Goal: Task Accomplishment & Management: Complete application form

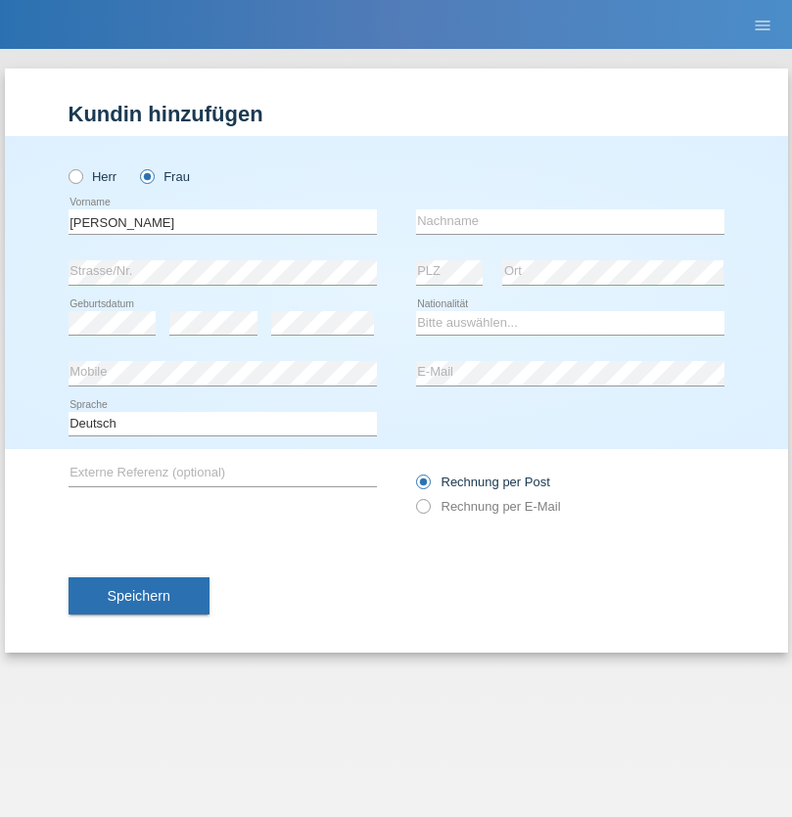
type input "[PERSON_NAME]"
click at [569, 221] on input "text" at bounding box center [570, 221] width 308 height 24
type input "Gleichweit"
select select "CH"
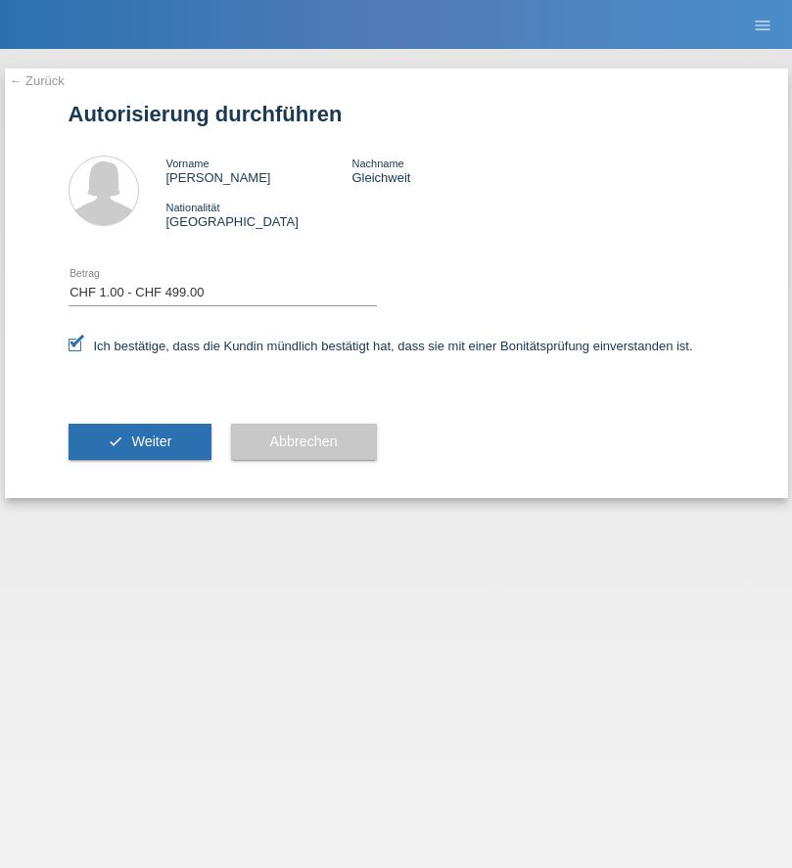
select select "1"
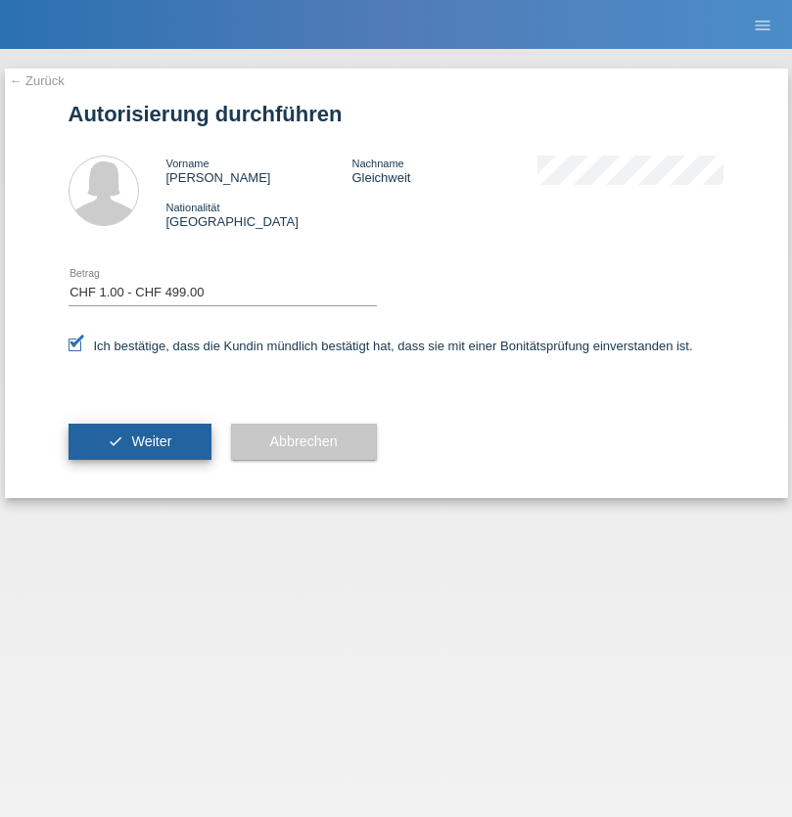
click at [139, 441] on span "Weiter" at bounding box center [151, 441] width 40 height 16
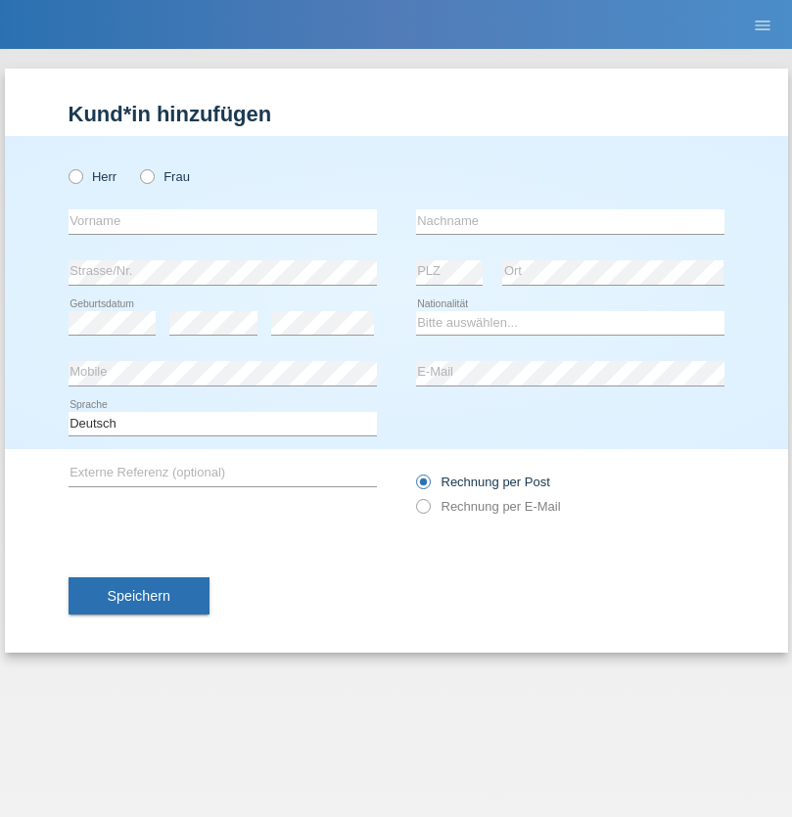
radio input "true"
click at [222, 221] on input "text" at bounding box center [222, 221] width 308 height 24
type input "Abohanan"
click at [569, 221] on input "text" at bounding box center [570, 221] width 308 height 24
type input "Jusuf"
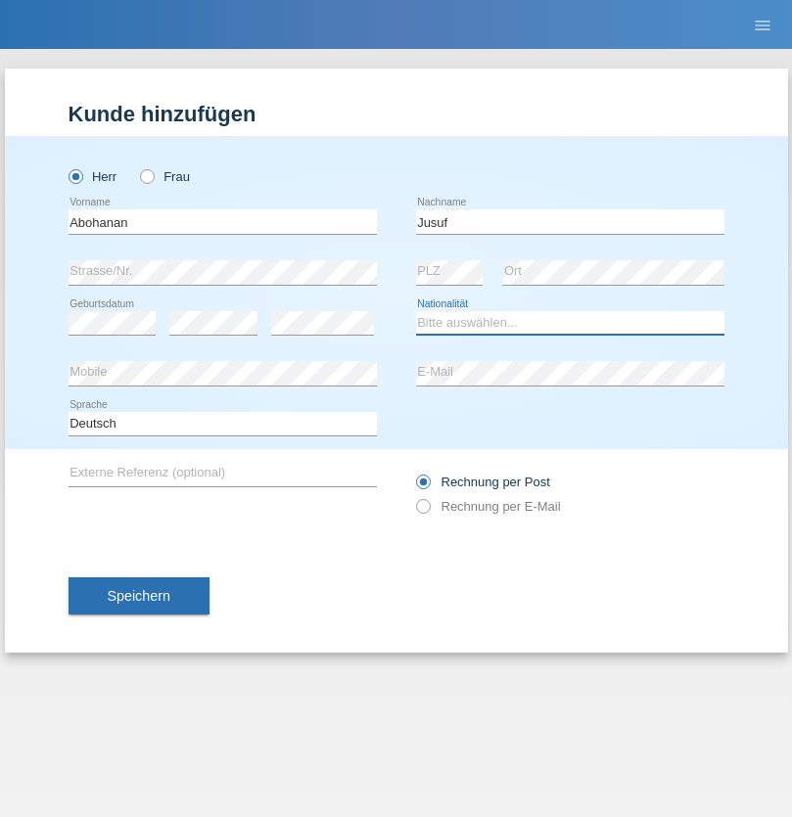
select select "SY"
select select "C"
select select "20"
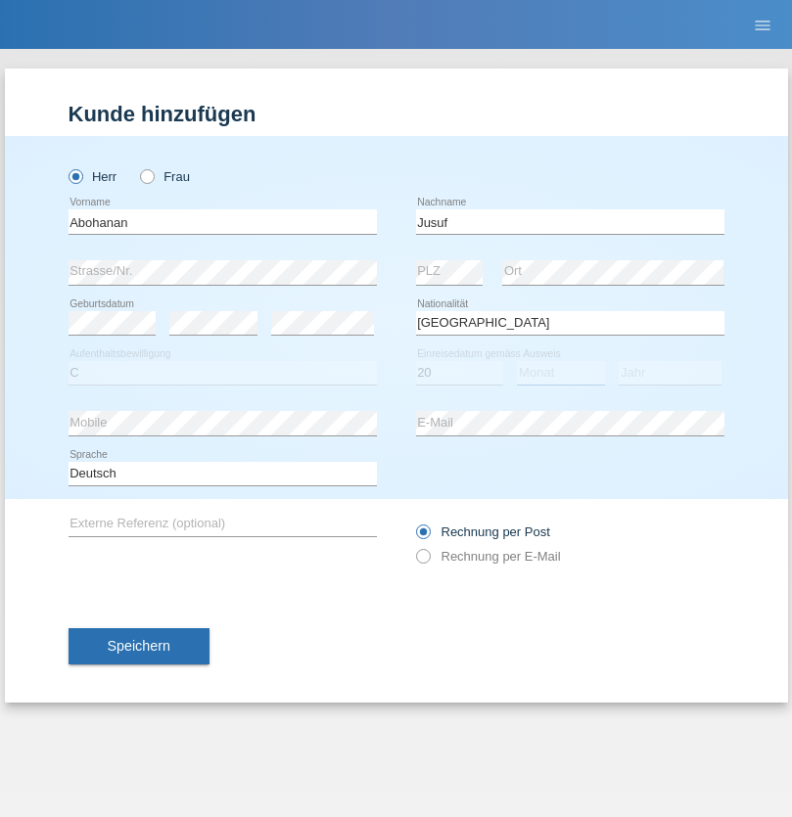
select select "10"
select select "2011"
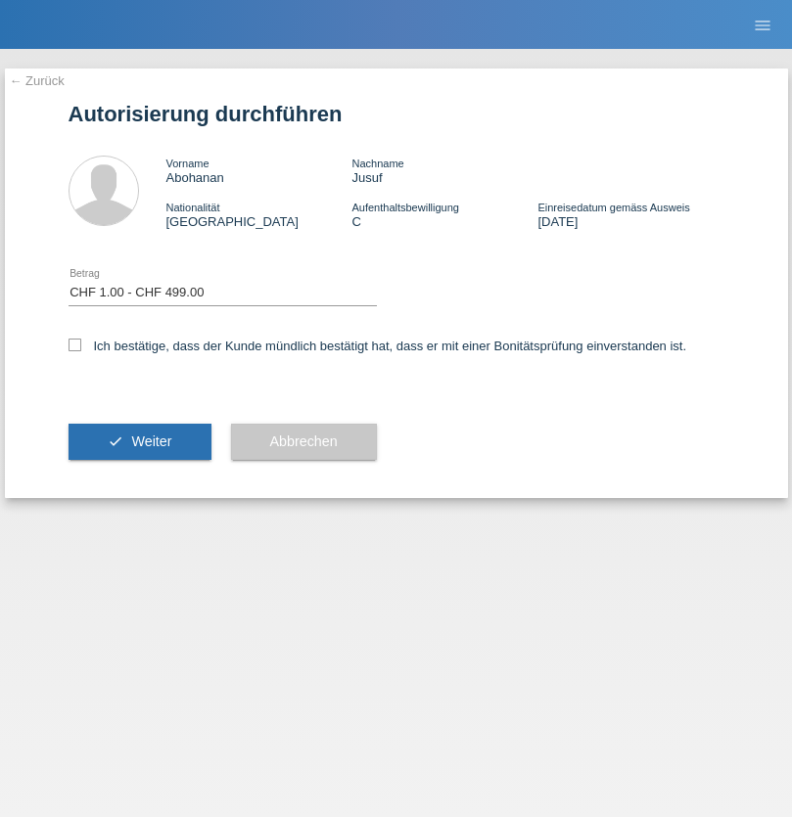
select select "1"
checkbox input "true"
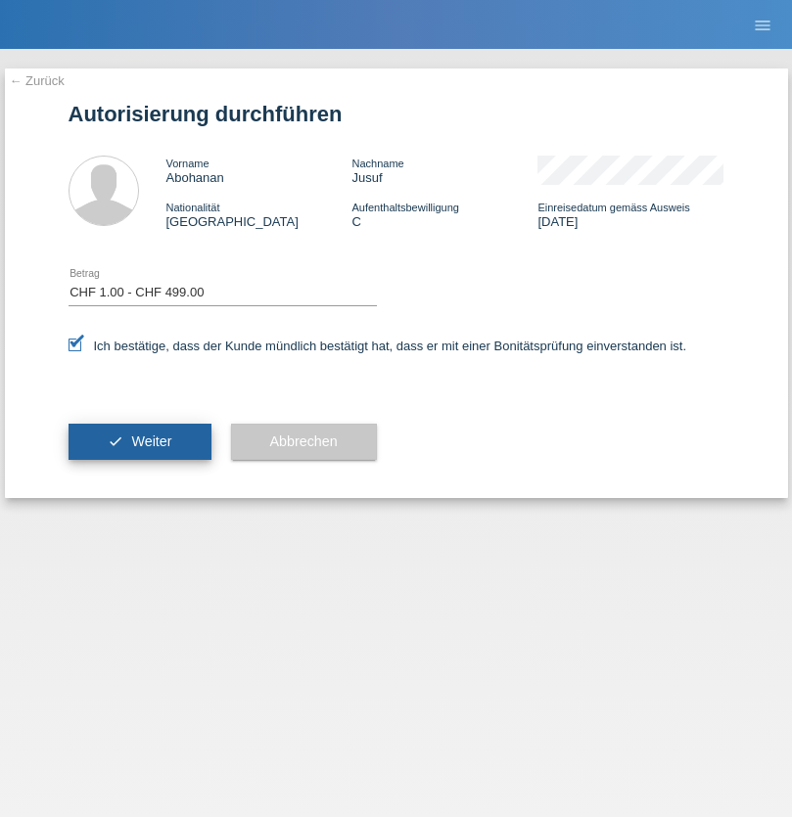
click at [139, 441] on span "Weiter" at bounding box center [151, 441] width 40 height 16
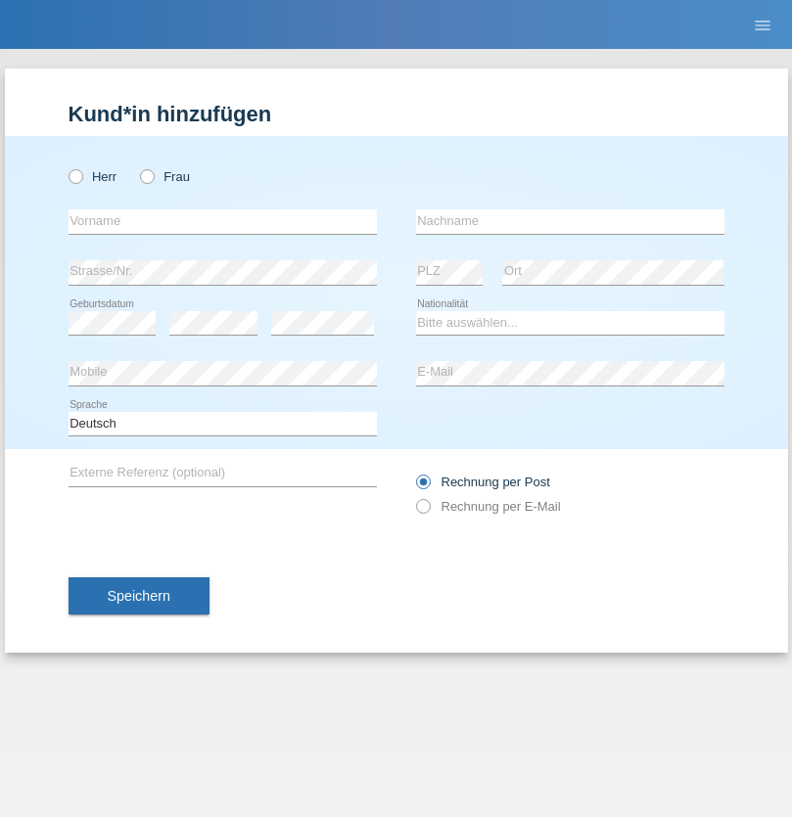
radio input "true"
click at [222, 221] on input "text" at bounding box center [222, 221] width 308 height 24
type input "[PERSON_NAME]"
click at [569, 221] on input "text" at bounding box center [570, 221] width 308 height 24
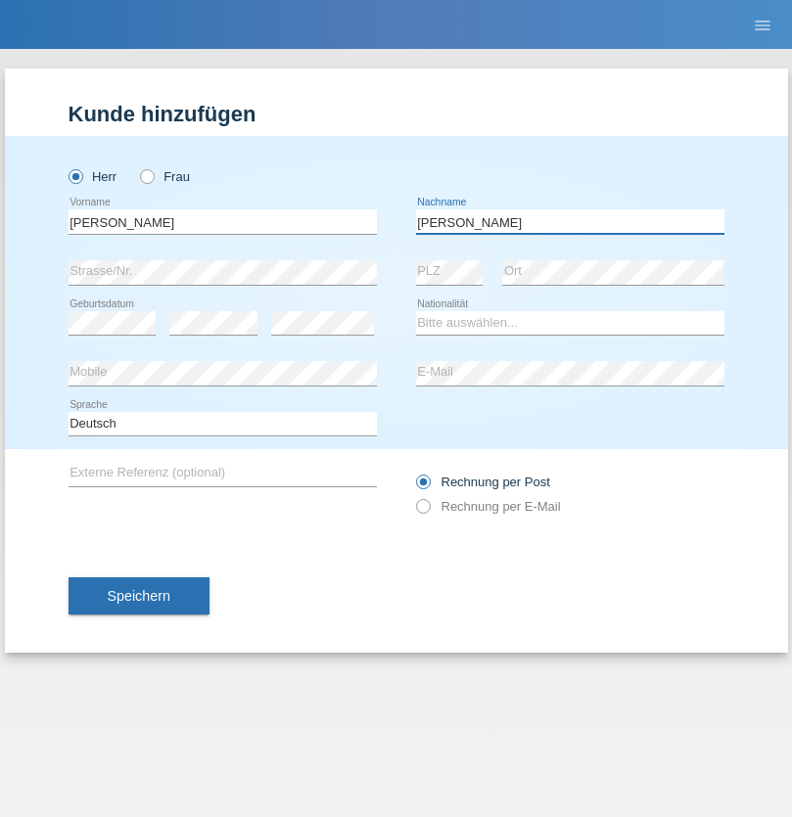
type input "Carvalho"
select select "PT"
select select "C"
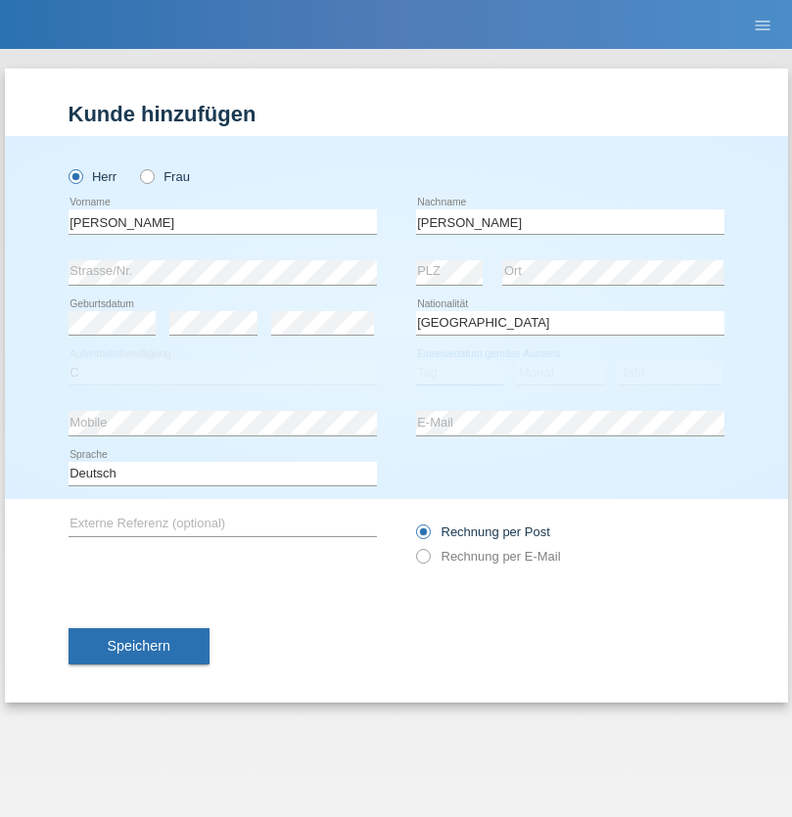
select select "10"
select select "09"
select select "2002"
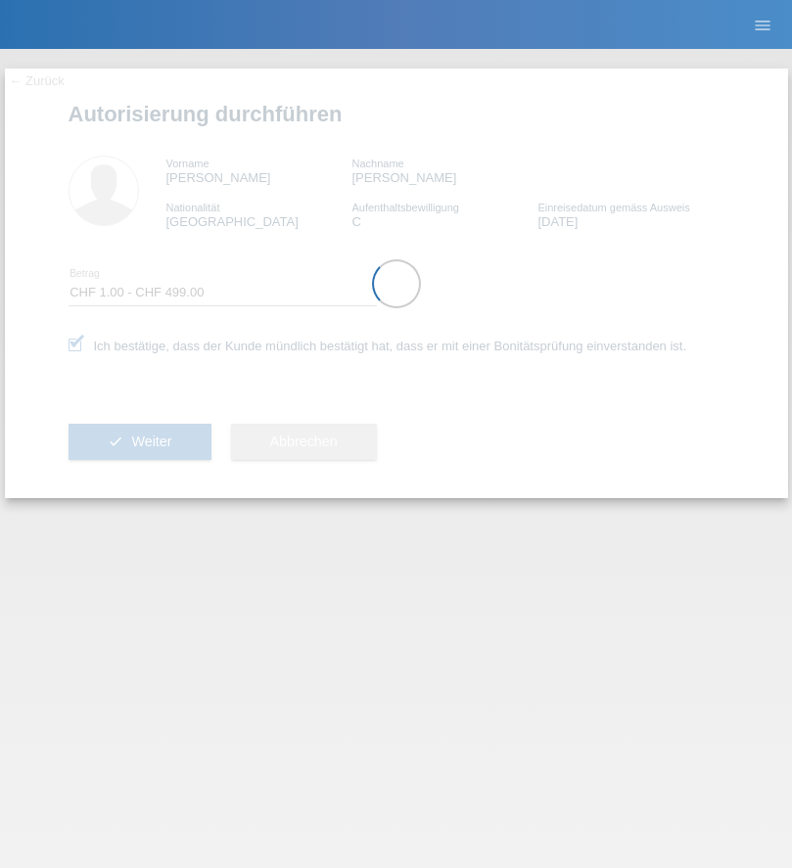
select select "1"
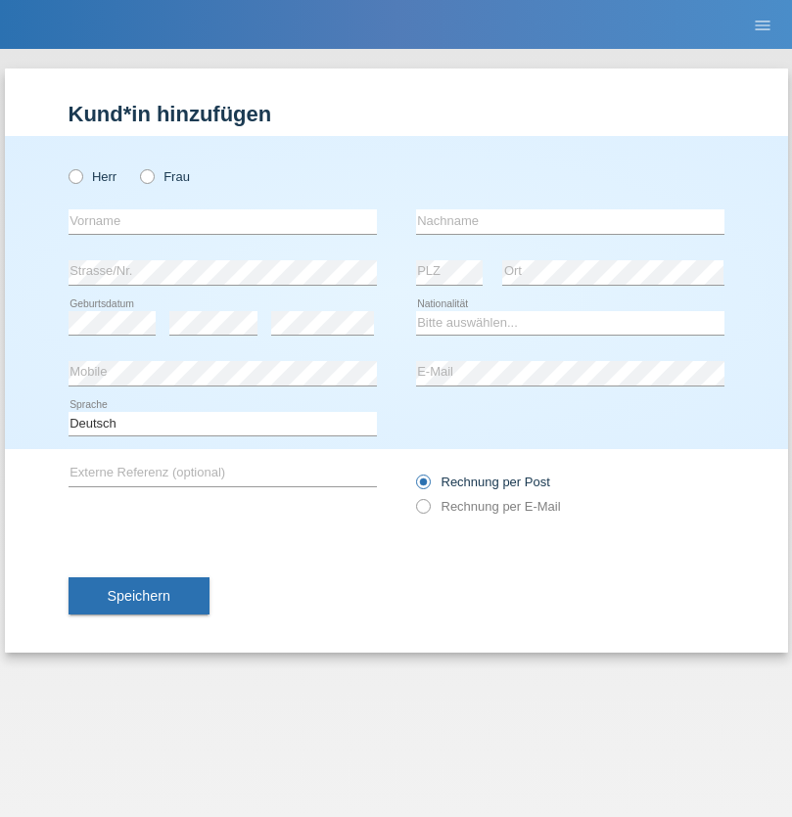
radio input "true"
click at [222, 221] on input "text" at bounding box center [222, 221] width 308 height 24
type input "Corina"
click at [569, 221] on input "text" at bounding box center [570, 221] width 308 height 24
type input "Gleichweit"
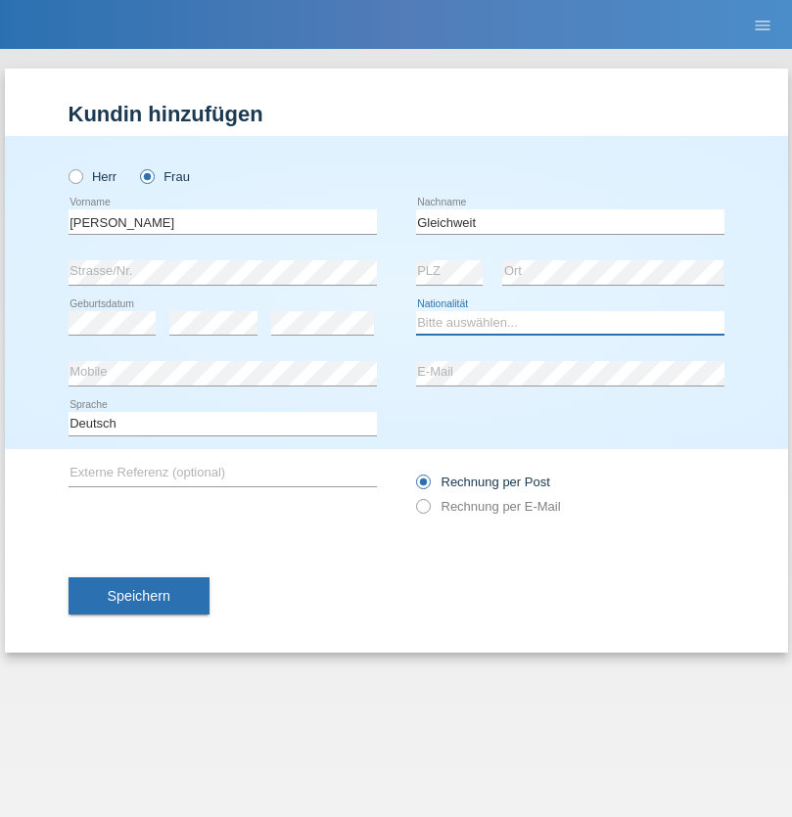
select select "CH"
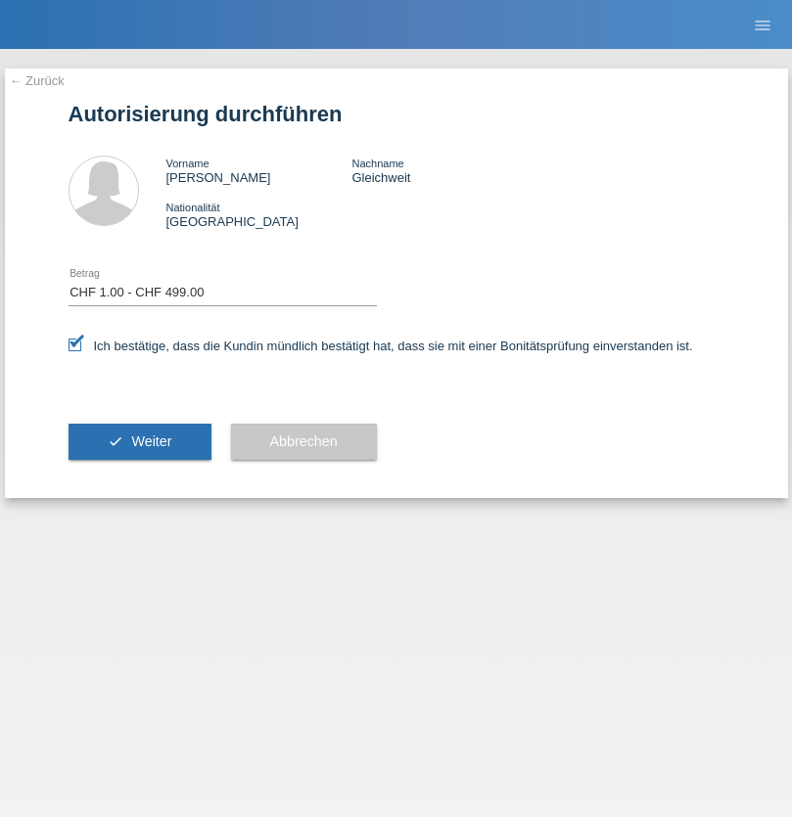
select select "1"
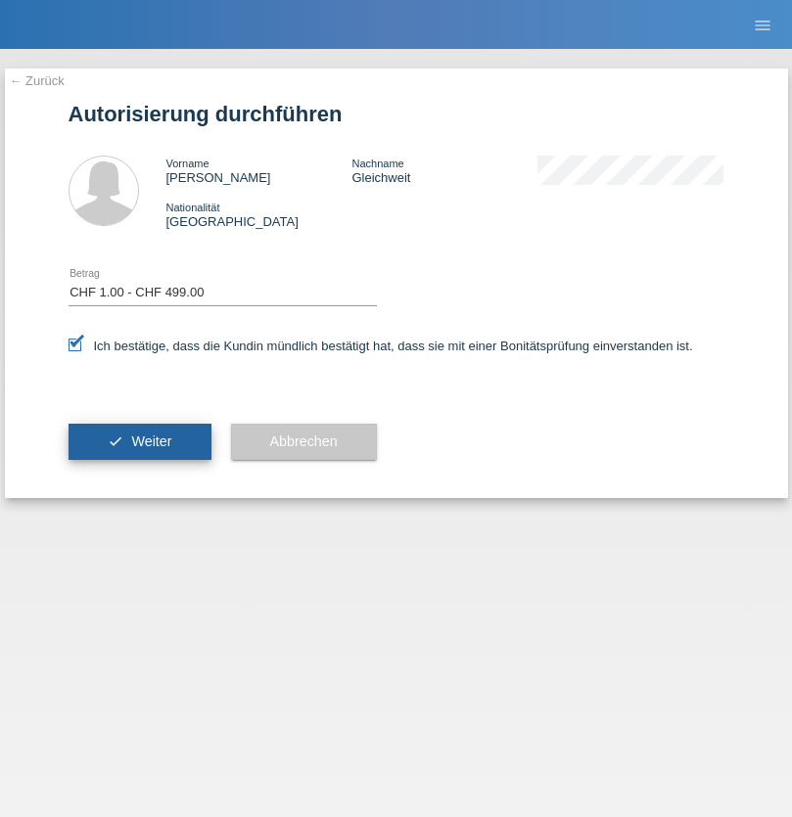
click at [139, 441] on span "Weiter" at bounding box center [151, 441] width 40 height 16
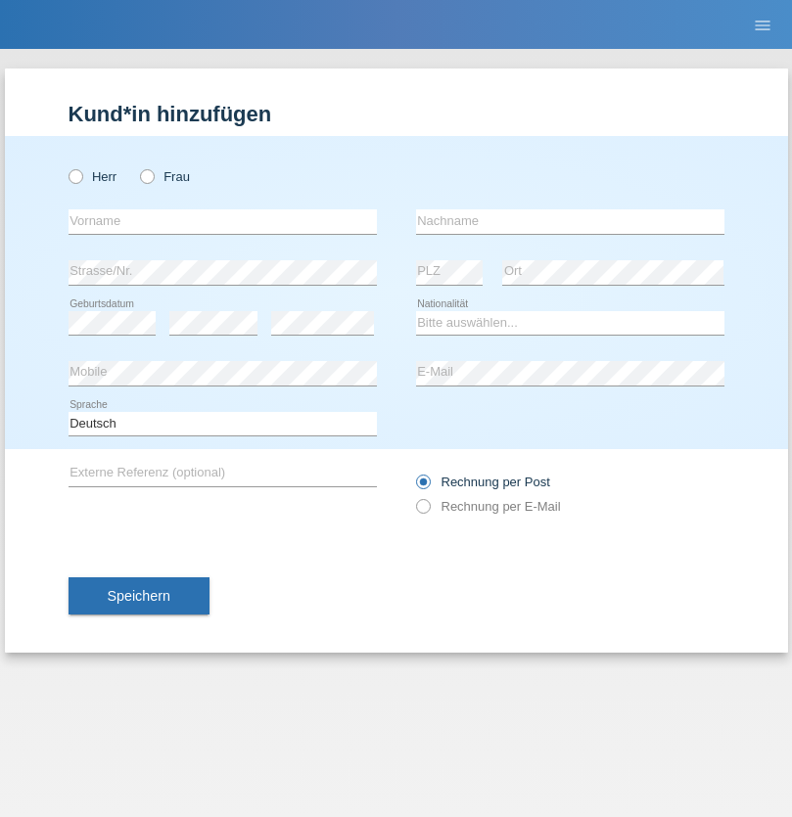
radio input "true"
click at [222, 221] on input "text" at bounding box center [222, 221] width 308 height 24
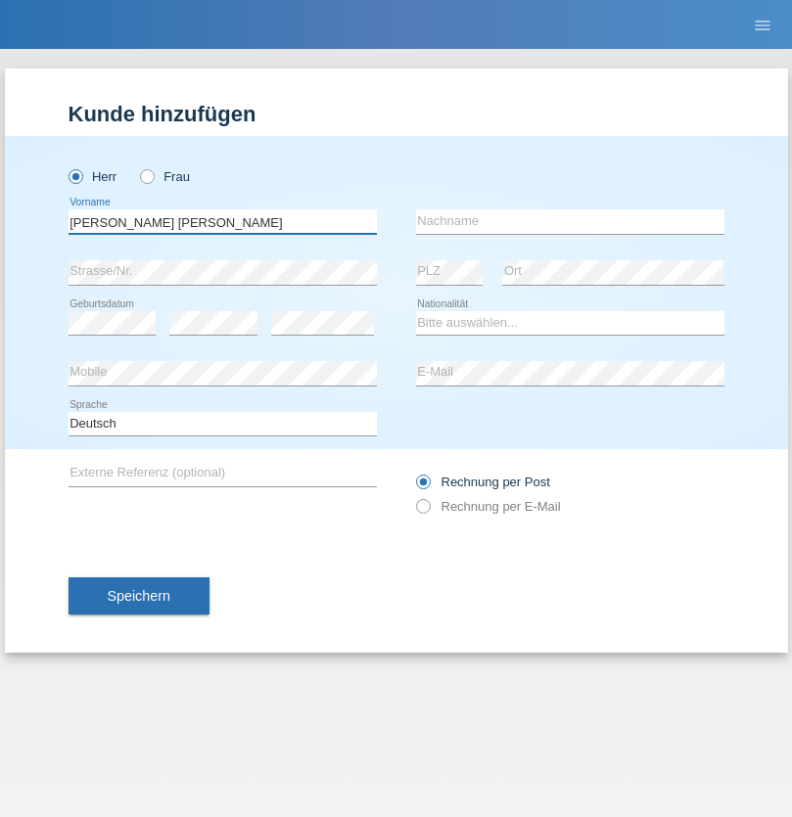
type input "[PERSON_NAME] [PERSON_NAME]"
click at [569, 221] on input "text" at bounding box center [570, 221] width 308 height 24
type input "[DEMOGRAPHIC_DATA]"
select select "AF"
select select "C"
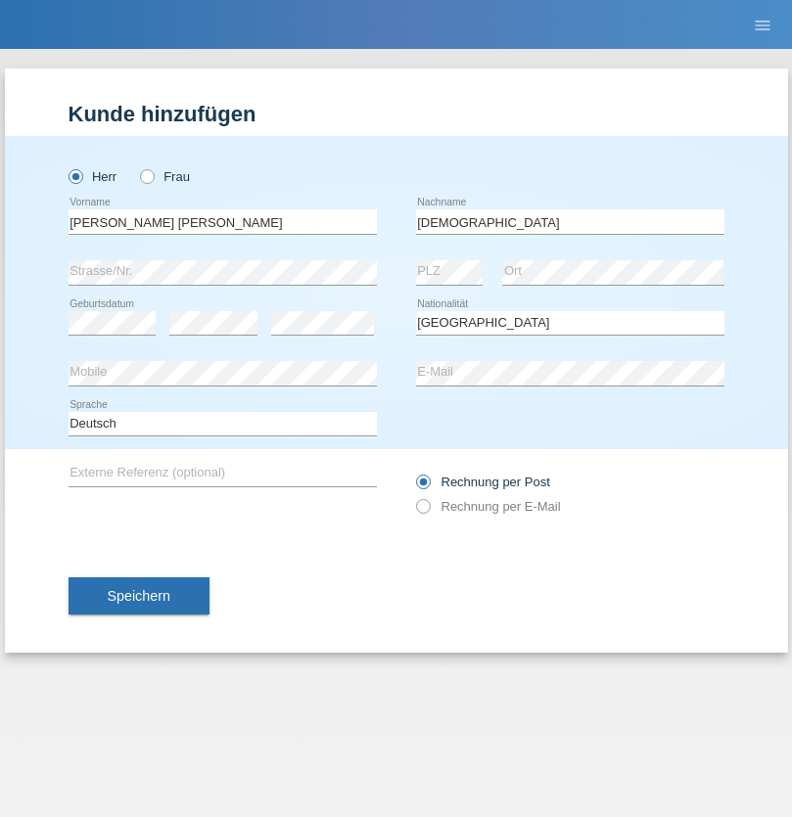
select select "30"
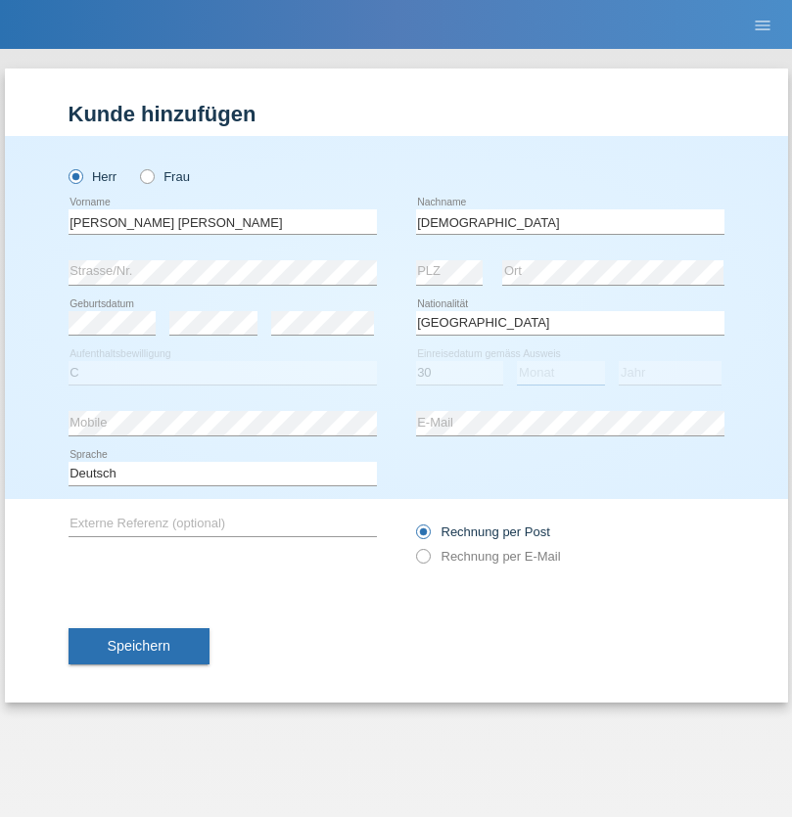
select select "12"
select select "2015"
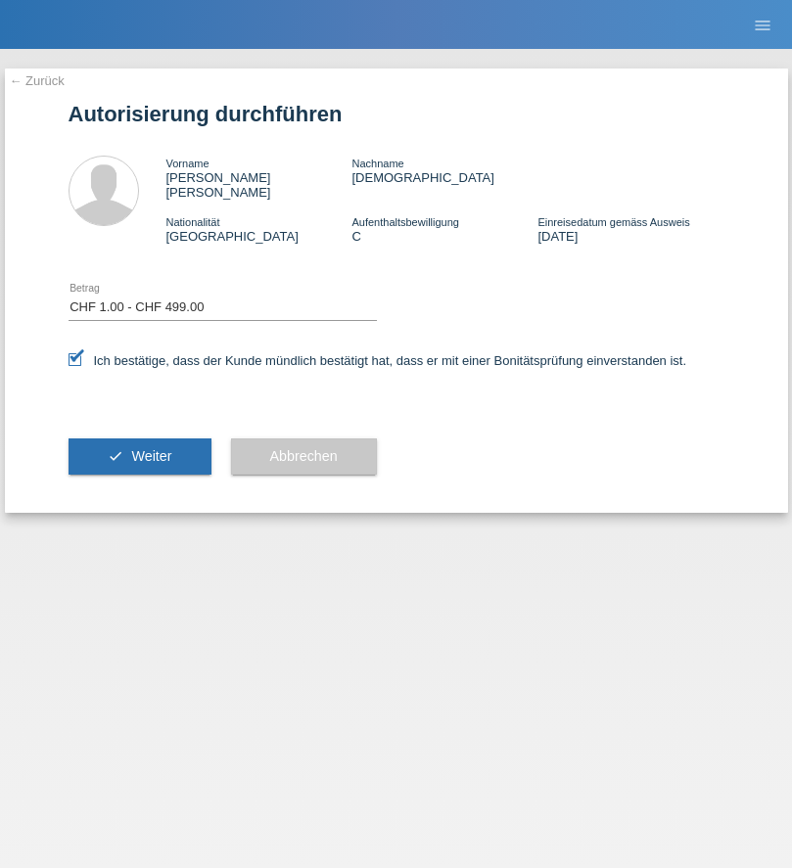
select select "1"
click at [139, 448] on span "Weiter" at bounding box center [151, 456] width 40 height 16
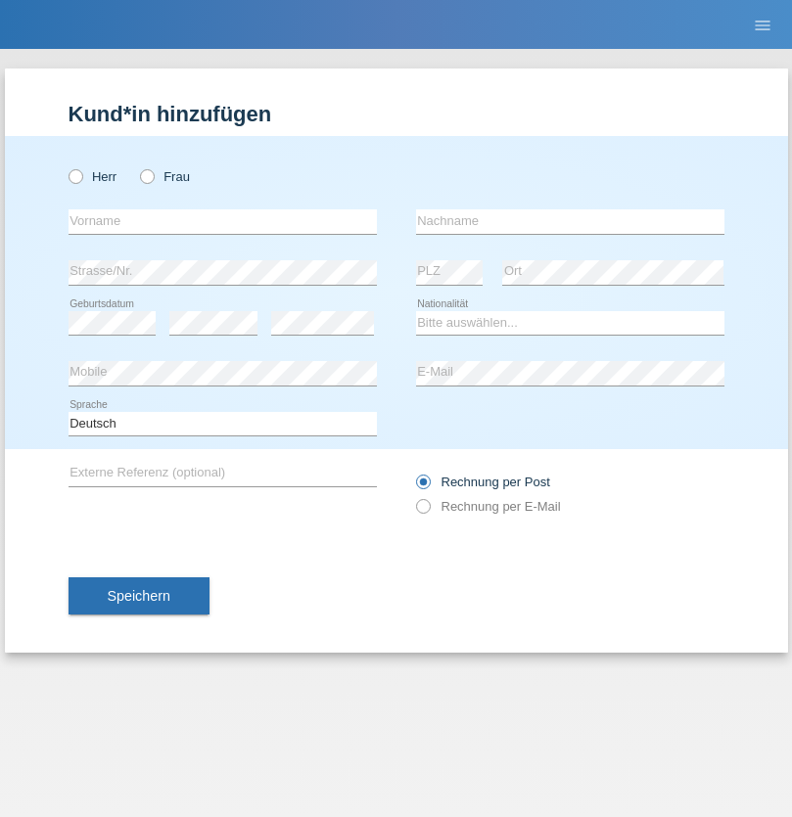
radio input "true"
click at [222, 221] on input "text" at bounding box center [222, 221] width 308 height 24
type input "Mimoza"
click at [569, 221] on input "text" at bounding box center [570, 221] width 308 height 24
type input "Bajrami"
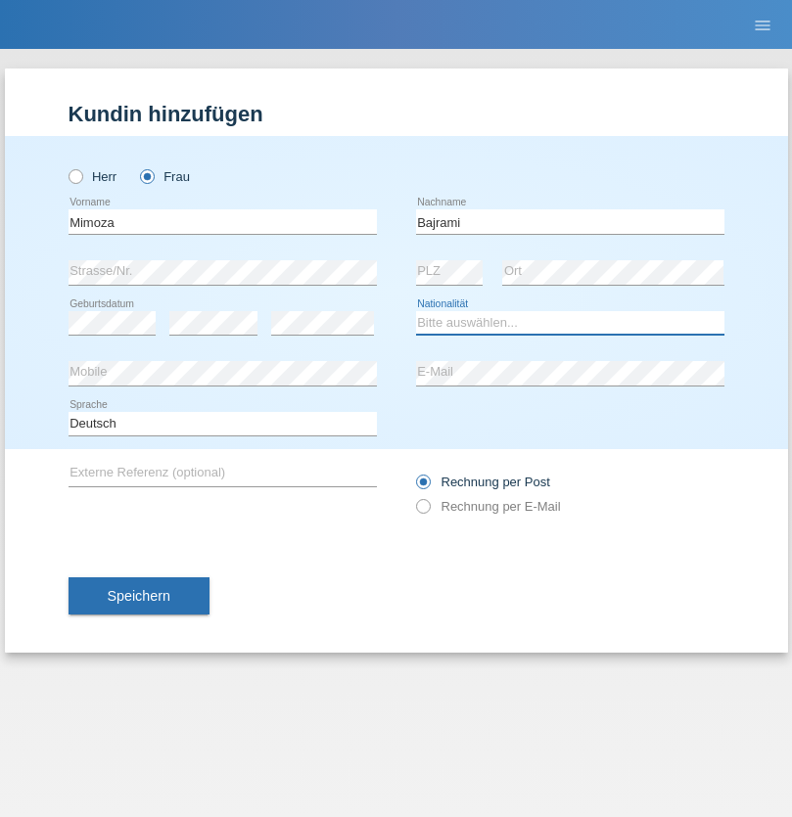
select select "AL"
select select "C"
select select "25"
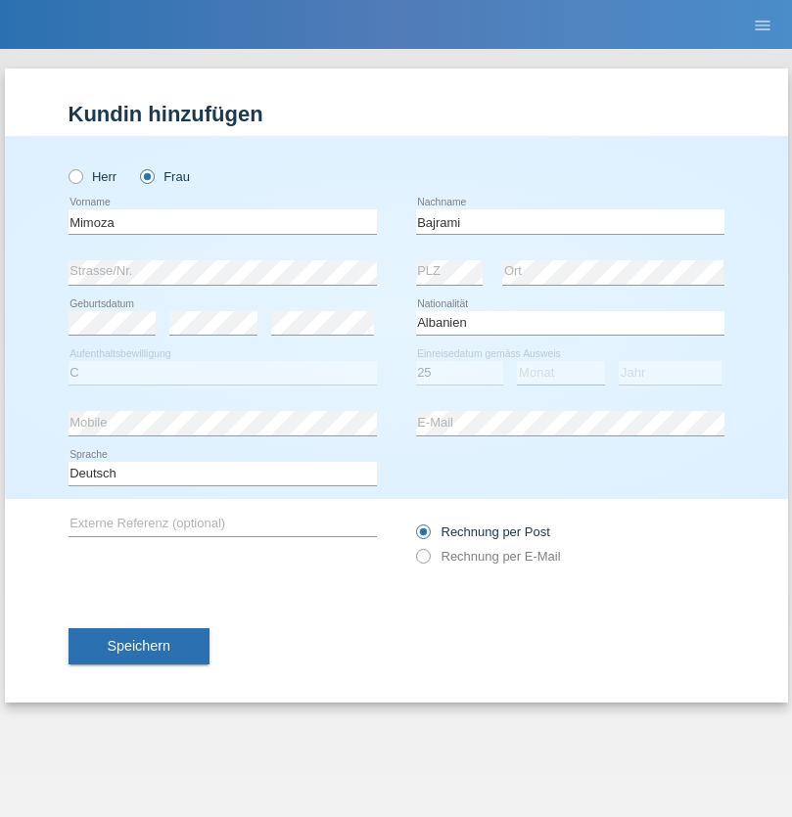
select select "10"
select select "2014"
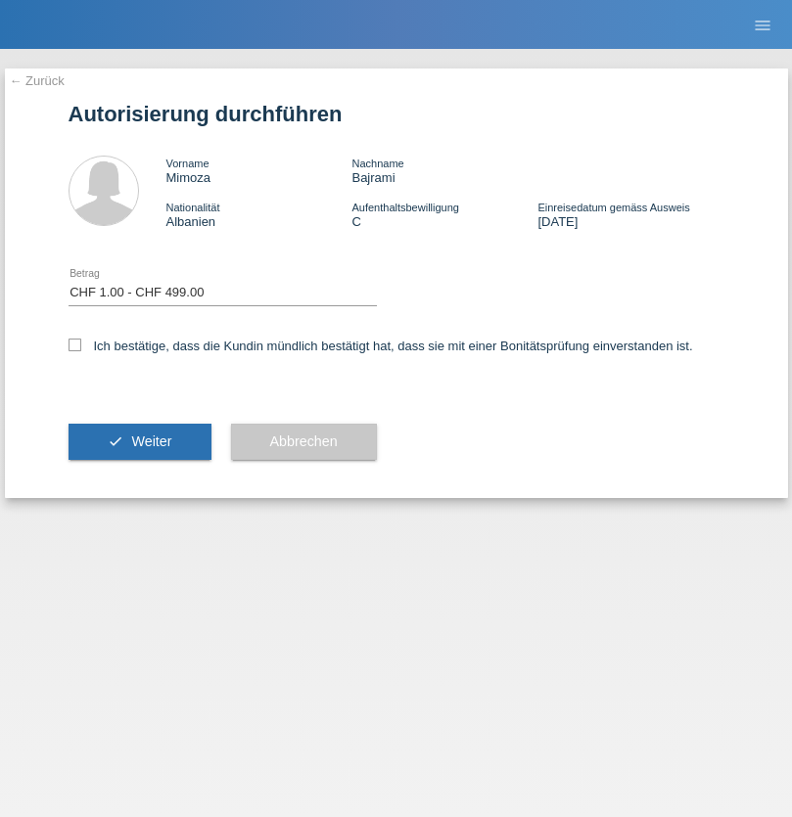
select select "1"
checkbox input "true"
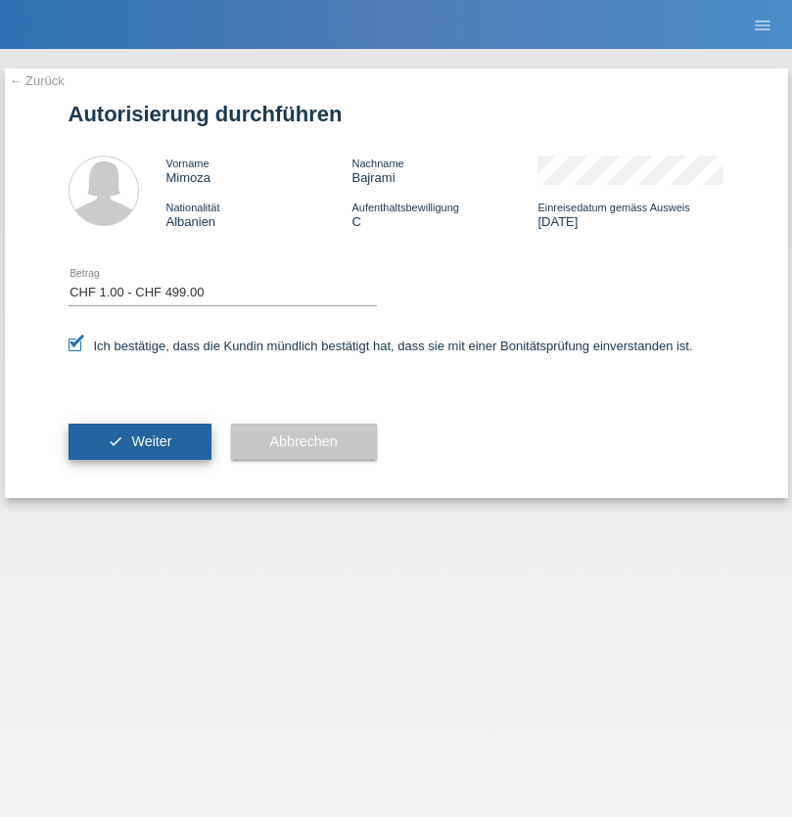
click at [139, 441] on span "Weiter" at bounding box center [151, 441] width 40 height 16
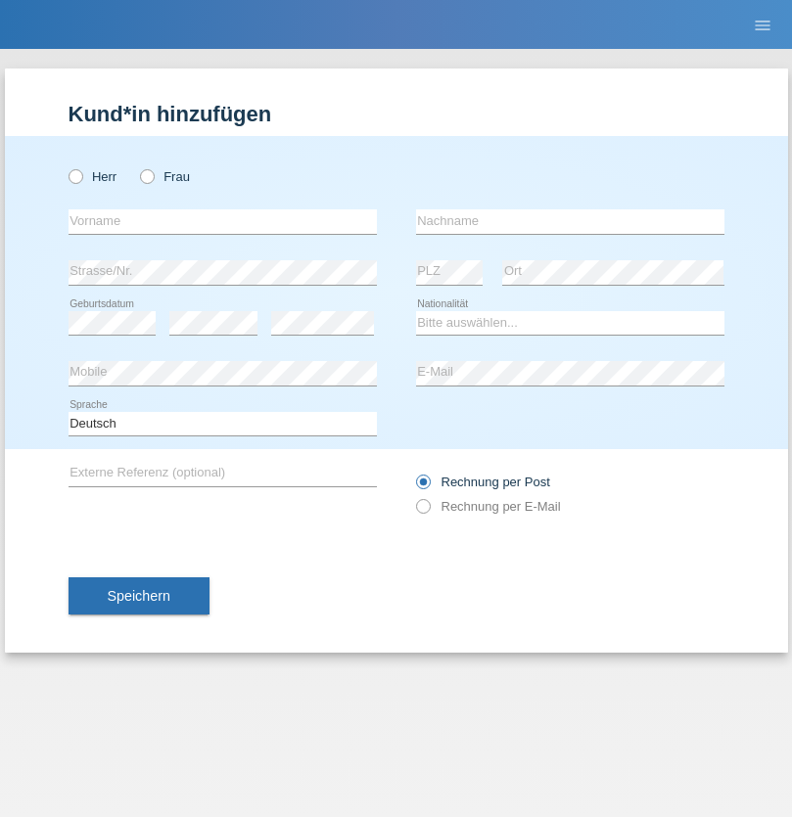
radio input "true"
click at [222, 221] on input "text" at bounding box center [222, 221] width 308 height 24
type input "[PERSON_NAME]"
click at [569, 221] on input "text" at bounding box center [570, 221] width 308 height 24
type input "Sopa"
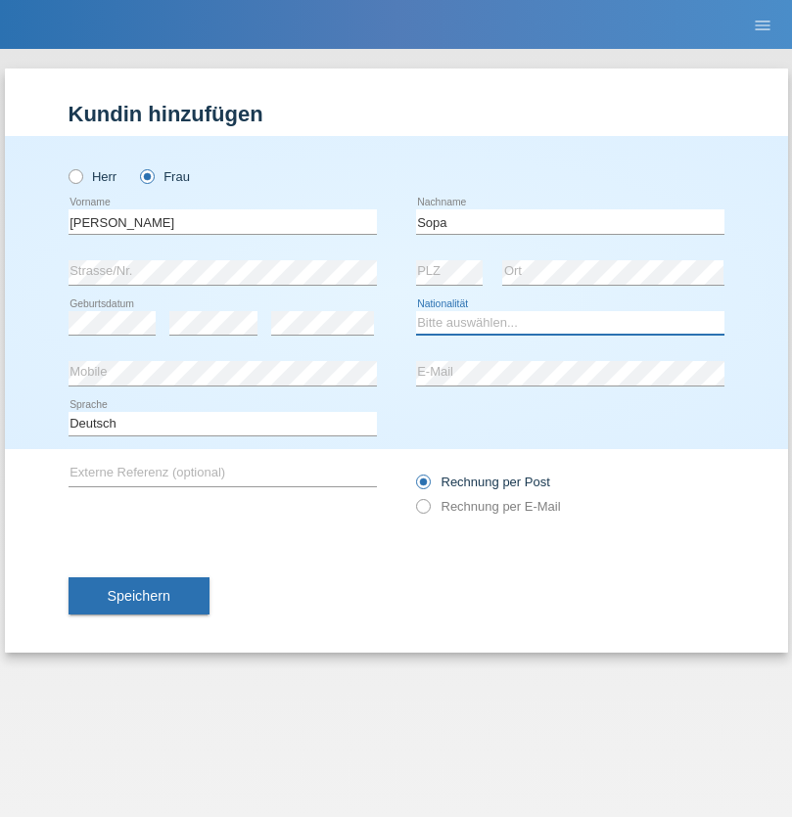
select select "AL"
select select "C"
select select "25"
select select "10"
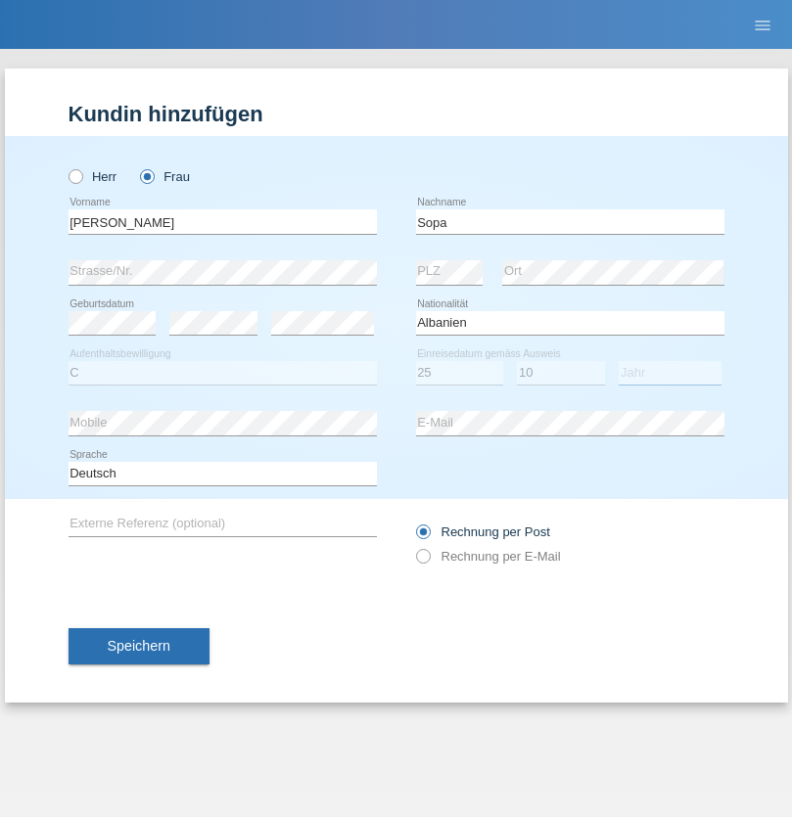
select select "2014"
